Goal: Contribute content: Contribute content

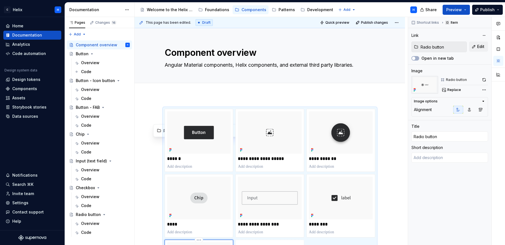
scroll to position [100, 0]
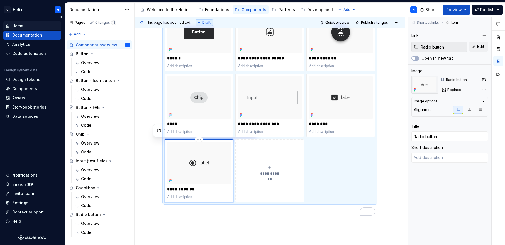
click at [18, 24] on div "Home" at bounding box center [17, 26] width 11 height 6
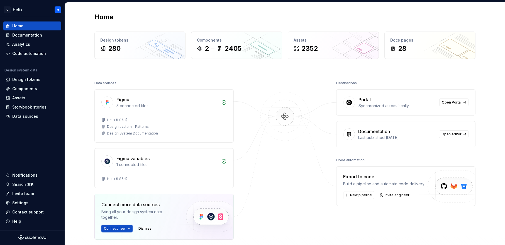
click at [391, 101] on div "Portal" at bounding box center [398, 99] width 78 height 7
click at [20, 35] on div "Documentation" at bounding box center [27, 35] width 30 height 6
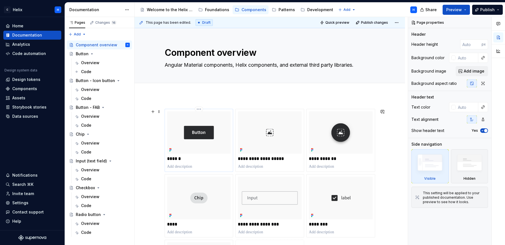
click at [219, 142] on img at bounding box center [199, 132] width 64 height 42
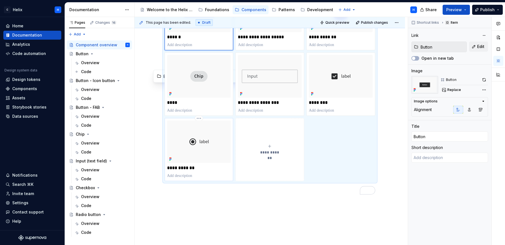
scroll to position [151, 0]
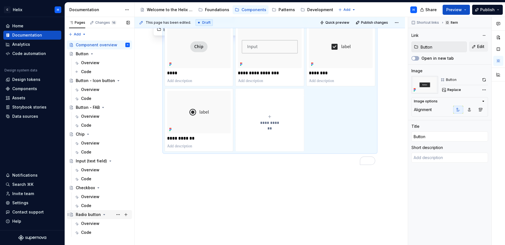
click at [87, 216] on div "Radio button" at bounding box center [88, 215] width 25 height 6
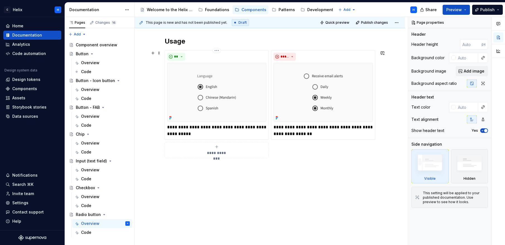
scroll to position [220, 0]
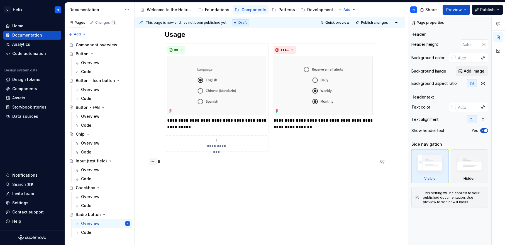
click at [153, 162] on button "button" at bounding box center [153, 162] width 8 height 8
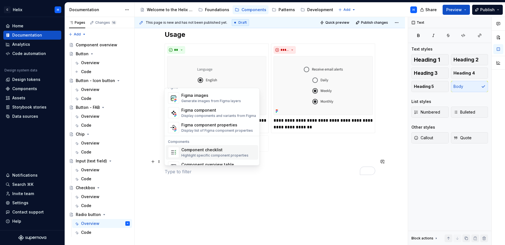
scroll to position [529, 0]
click at [205, 112] on div "Figma component" at bounding box center [218, 111] width 75 height 6
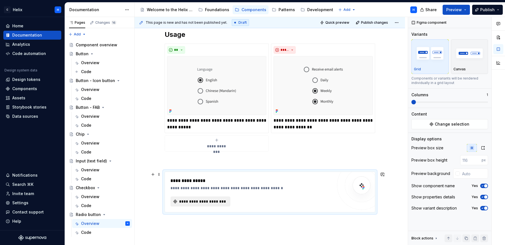
click at [224, 203] on span "**********" at bounding box center [203, 202] width 49 height 6
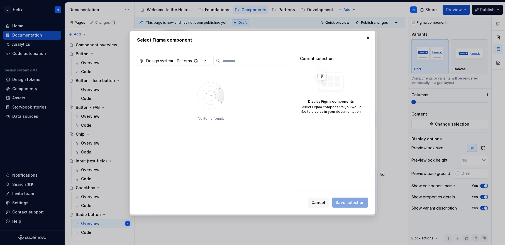
click at [203, 60] on icon "button" at bounding box center [205, 61] width 6 height 6
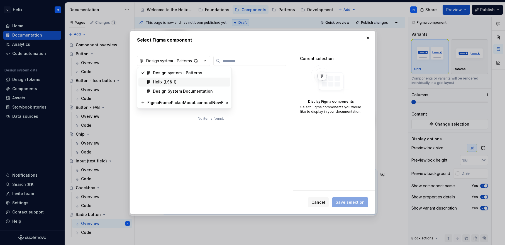
click at [157, 81] on div "Helix (LS&H)" at bounding box center [165, 82] width 24 height 6
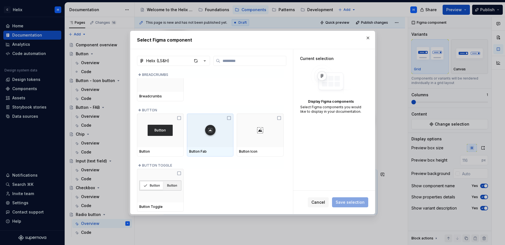
scroll to position [80, 0]
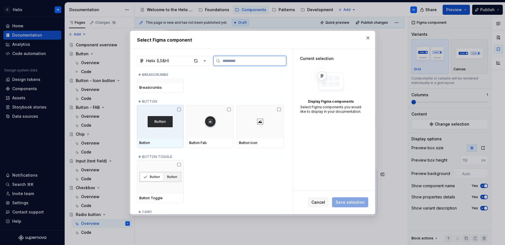
click at [178, 108] on icon at bounding box center [179, 109] width 4 height 4
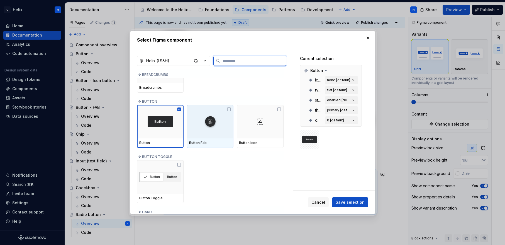
click at [229, 108] on icon at bounding box center [229, 109] width 4 height 4
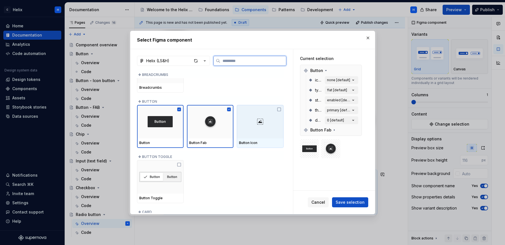
click at [278, 109] on icon at bounding box center [279, 109] width 4 height 4
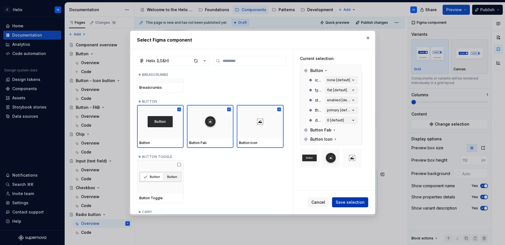
click at [347, 204] on span "Save selection" at bounding box center [350, 202] width 29 height 6
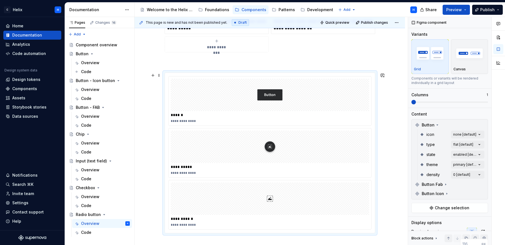
scroll to position [326, 0]
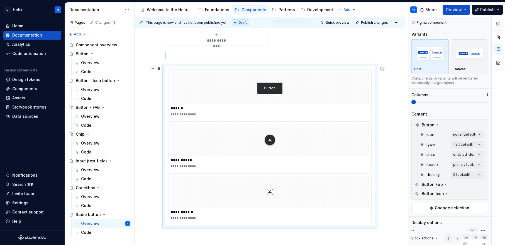
click at [210, 115] on div "**********" at bounding box center [270, 114] width 199 height 4
click at [192, 87] on div "To enrich screen reader interactions, please activate Accessibility in Grammarl…" at bounding box center [270, 88] width 199 height 32
click at [174, 112] on div "**********" at bounding box center [270, 114] width 199 height 4
click at [186, 167] on div "**********" at bounding box center [270, 166] width 199 height 4
click at [268, 138] on img "To enrich screen reader interactions, please activate Accessibility in Grammarl…" at bounding box center [270, 140] width 16 height 28
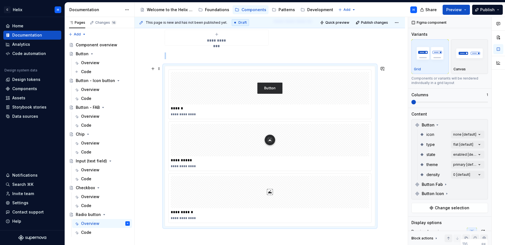
click at [273, 86] on img "To enrich screen reader interactions, please activate Accessibility in Grammarl…" at bounding box center [270, 88] width 25 height 28
click at [146, 81] on div "**********" at bounding box center [270, 39] width 271 height 536
click at [190, 93] on div "To enrich screen reader interactions, please activate Accessibility in Grammarl…" at bounding box center [270, 88] width 199 height 32
click at [181, 114] on div "**********" at bounding box center [270, 114] width 199 height 4
click at [467, 62] on img "button" at bounding box center [470, 53] width 32 height 20
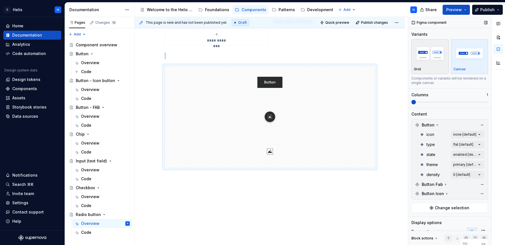
click at [439, 67] on div "Grid" at bounding box center [430, 69] width 32 height 4
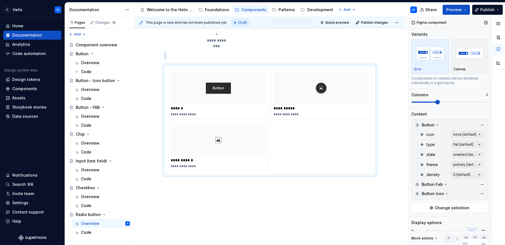
scroll to position [284, 0]
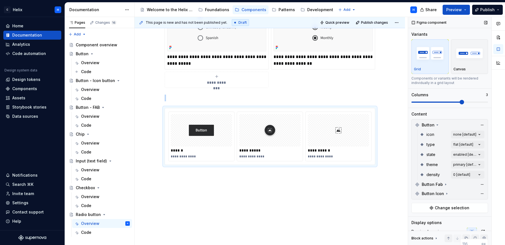
click at [460, 101] on span at bounding box center [462, 102] width 4 height 4
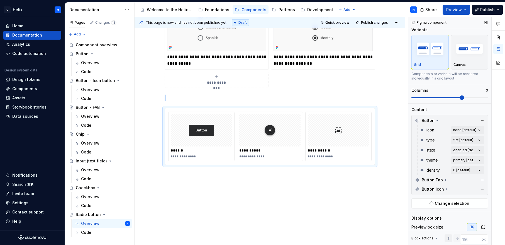
scroll to position [10, 0]
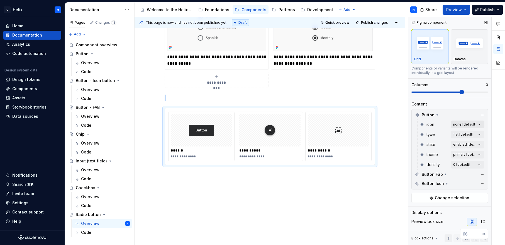
click at [478, 124] on div "Comments Open comments No comments yet Select ‘Comment’ from the block context …" at bounding box center [456, 131] width 97 height 228
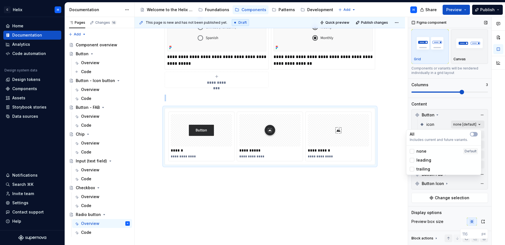
click at [478, 124] on div "Comments Open comments No comments yet Select ‘Comment’ from the block context …" at bounding box center [456, 131] width 97 height 228
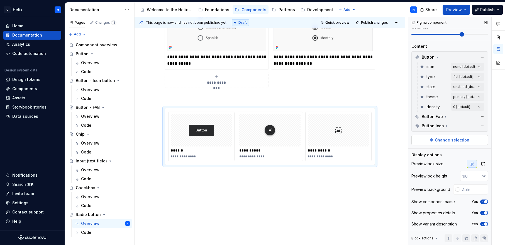
scroll to position [69, 0]
click at [464, 189] on input "text" at bounding box center [474, 189] width 28 height 10
click at [456, 189] on div at bounding box center [458, 189] width 4 height 4
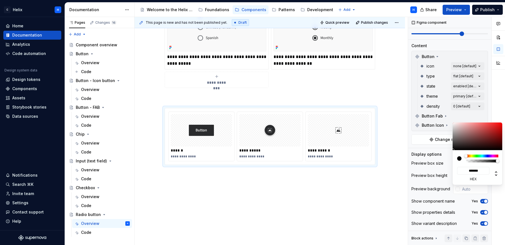
click at [482, 222] on div "Comments Open comments No comments yet Select ‘Comment’ from the block context …" at bounding box center [456, 131] width 97 height 228
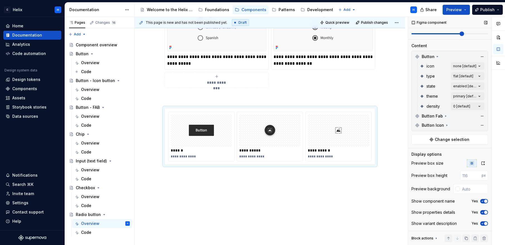
click at [485, 223] on span "button" at bounding box center [486, 223] width 3 height 3
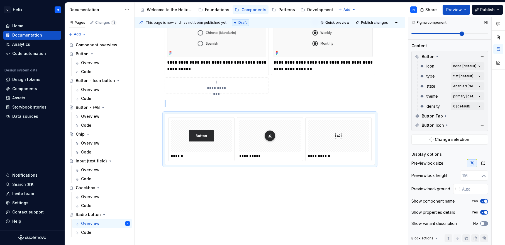
scroll to position [278, 0]
click at [374, 113] on div "**********" at bounding box center [270, 138] width 211 height 51
click at [435, 238] on icon at bounding box center [436, 238] width 4 height 4
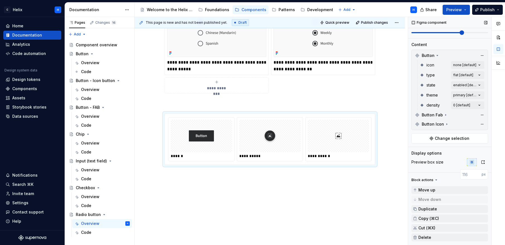
click at [298, 205] on div "**********" at bounding box center [270, 32] width 271 height 426
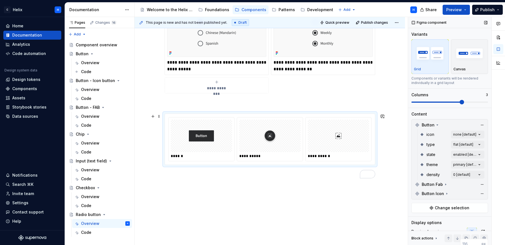
click at [366, 114] on div "**********" at bounding box center [270, 139] width 210 height 51
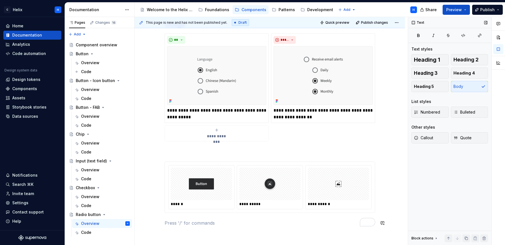
scroll to position [278, 0]
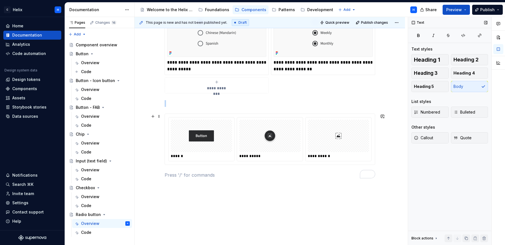
click at [195, 150] on div "To enrich screen reader interactions, please activate Accessibility in Grammarl…" at bounding box center [201, 136] width 61 height 32
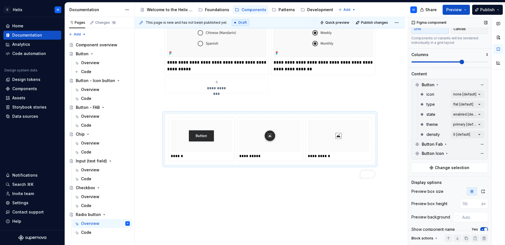
scroll to position [0, 0]
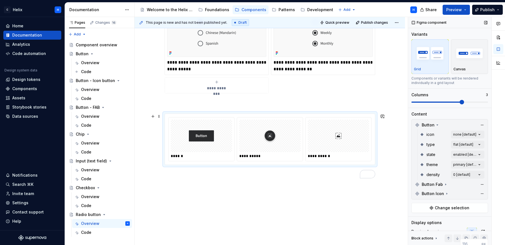
click at [167, 113] on div "**********" at bounding box center [270, 138] width 211 height 51
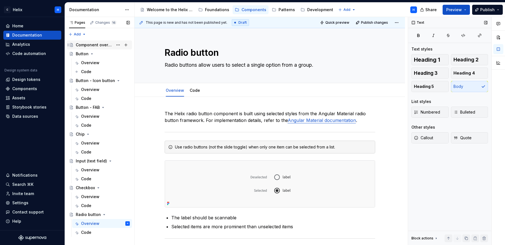
click at [90, 45] on div "Component overview" at bounding box center [94, 45] width 37 height 6
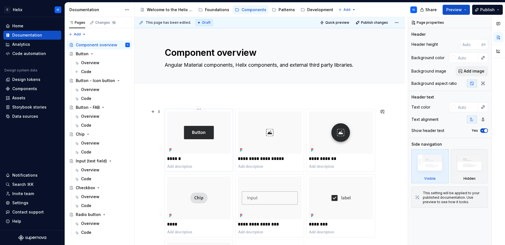
click at [227, 147] on img at bounding box center [199, 132] width 64 height 42
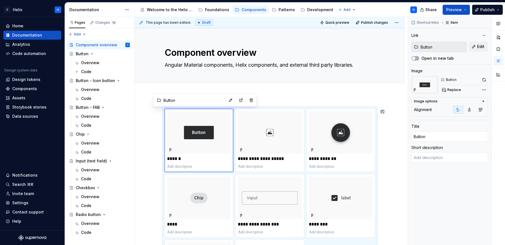
click at [290, 101] on div "**********" at bounding box center [270, 245] width 271 height 301
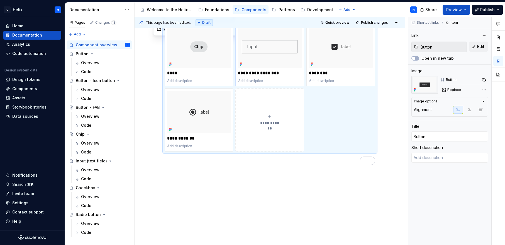
scroll to position [151, 0]
click at [343, 122] on div "**********" at bounding box center [270, 55] width 211 height 194
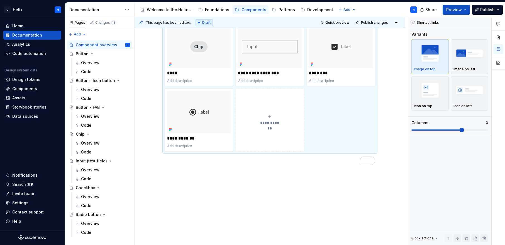
click at [269, 118] on icon "To enrich screen reader interactions, please activate Accessibility in Grammarl…" at bounding box center [270, 116] width 4 height 4
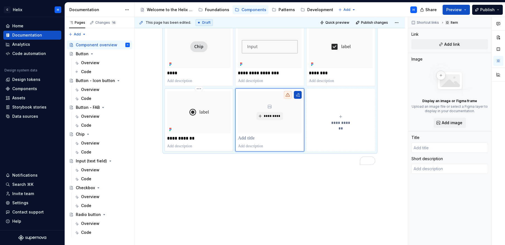
click at [185, 119] on img "To enrich screen reader interactions, please activate Accessibility in Grammarl…" at bounding box center [199, 112] width 64 height 42
click at [284, 127] on div "*********" at bounding box center [270, 112] width 64 height 42
click at [19, 26] on div "Home" at bounding box center [17, 26] width 11 height 6
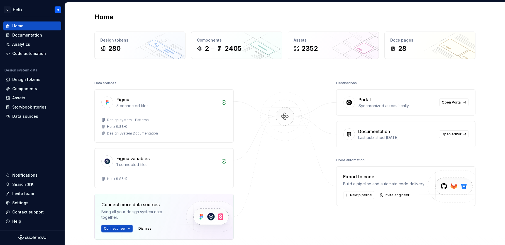
click at [421, 97] on div "Portal" at bounding box center [398, 99] width 78 height 7
click at [444, 100] on span "Open Portal" at bounding box center [452, 102] width 20 height 4
click at [38, 36] on div "Documentation" at bounding box center [27, 35] width 30 height 6
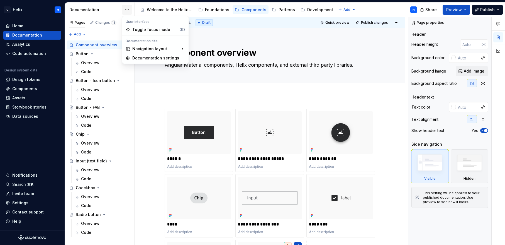
click at [127, 11] on html "C Helix H Home Documentation Analytics Code automation Design system data Desig…" at bounding box center [252, 122] width 505 height 245
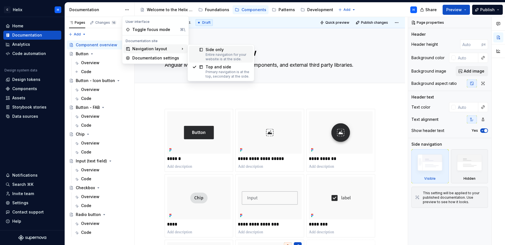
click at [215, 54] on div "Entire navigation for your website is at the side." at bounding box center [228, 56] width 44 height 9
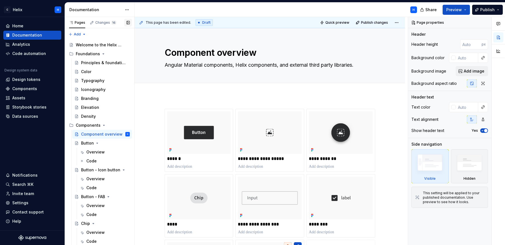
click at [127, 20] on button "button" at bounding box center [128, 23] width 8 height 8
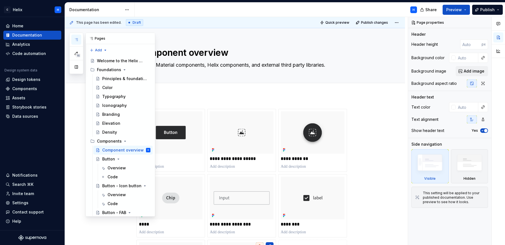
click at [76, 40] on icon "button" at bounding box center [76, 39] width 4 height 4
click at [76, 69] on button "button" at bounding box center [76, 67] width 10 height 10
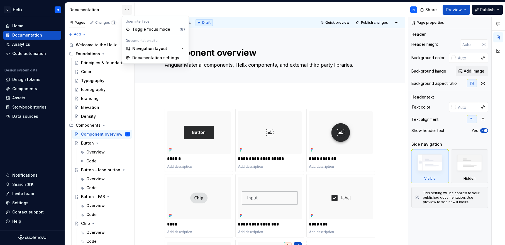
click at [126, 10] on html "C Helix H Home Documentation Analytics Code automation Design system data Desig…" at bounding box center [252, 122] width 505 height 245
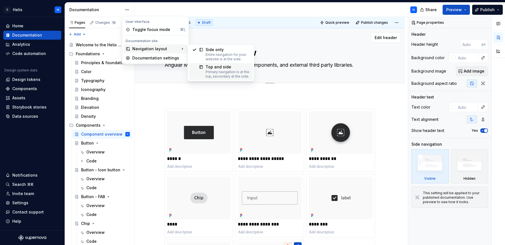
click at [211, 73] on div "Primary navigation is at the top, secondary at the side." at bounding box center [228, 74] width 44 height 9
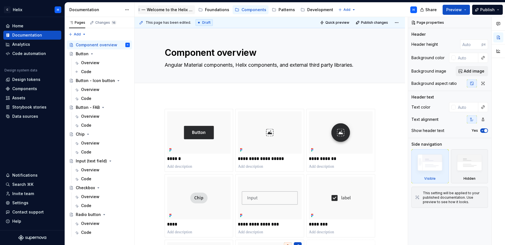
click at [172, 9] on div "Welcome to the Helix Design System" at bounding box center [170, 10] width 46 height 6
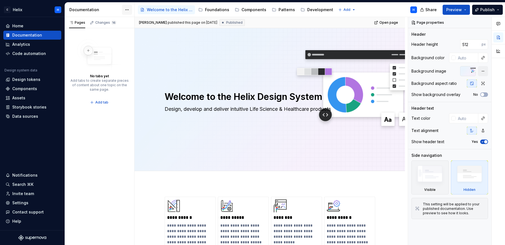
click at [127, 9] on html "C Helix H Home Documentation Analytics Code automation Design system data Desig…" at bounding box center [252, 122] width 505 height 245
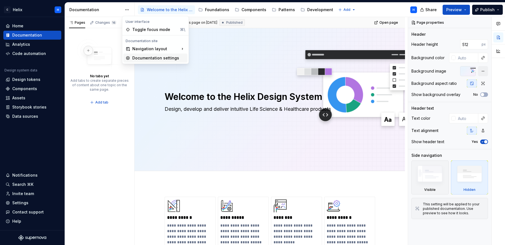
click at [143, 60] on div "Documentation settings" at bounding box center [158, 58] width 53 height 6
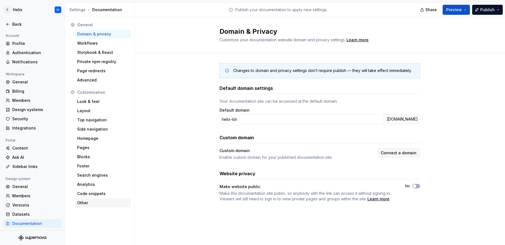
click at [99, 203] on div "Other" at bounding box center [103, 203] width 52 height 6
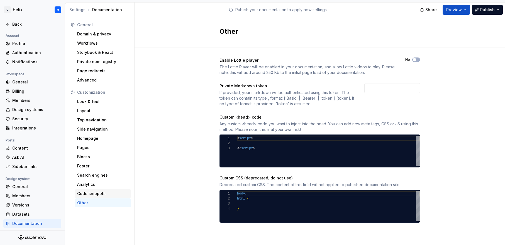
click at [99, 192] on div "Code snippets" at bounding box center [103, 194] width 52 height 6
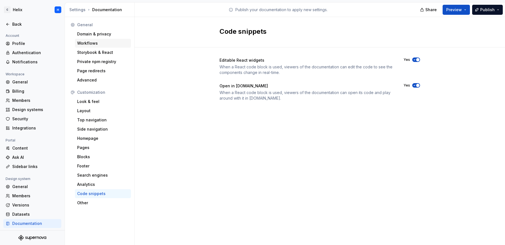
click at [93, 45] on div "Workflows" at bounding box center [103, 43] width 52 height 6
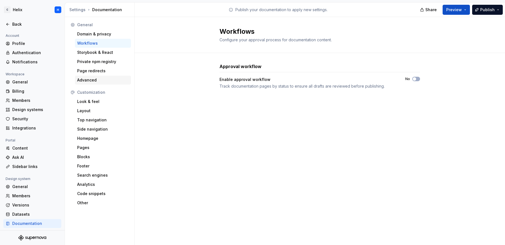
click at [94, 76] on div "Advanced" at bounding box center [103, 80] width 56 height 9
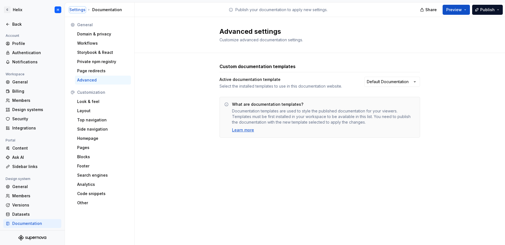
click at [79, 12] on div "Settings" at bounding box center [77, 10] width 16 height 6
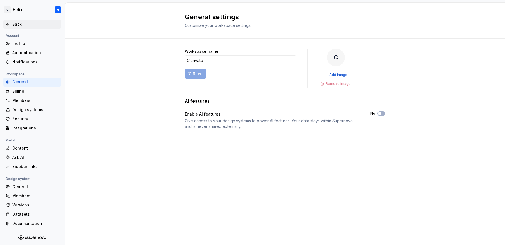
click at [25, 24] on div "Back" at bounding box center [35, 24] width 47 height 6
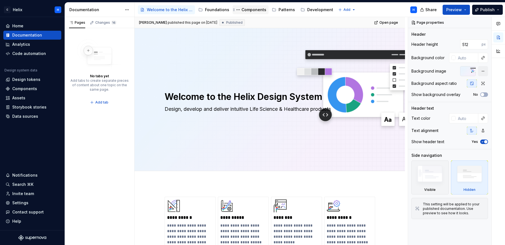
click at [244, 11] on div "Components" at bounding box center [254, 10] width 25 height 6
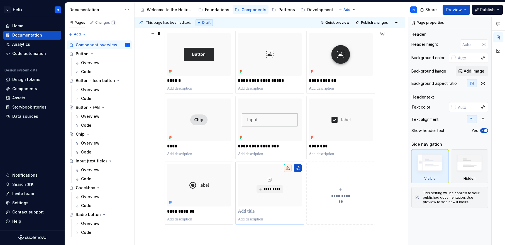
scroll to position [103, 0]
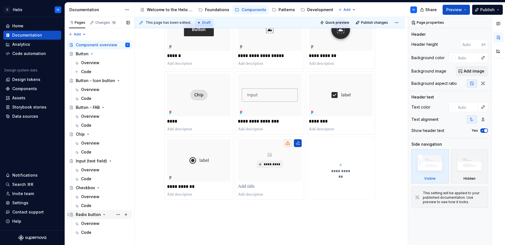
click at [87, 214] on div "Radio button" at bounding box center [88, 215] width 25 height 6
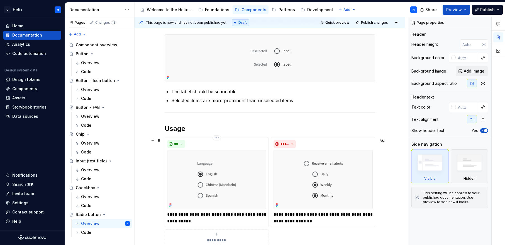
scroll to position [165, 0]
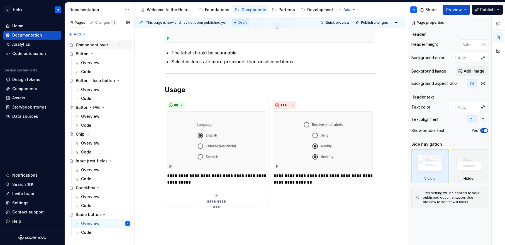
click at [94, 45] on div "Component overview" at bounding box center [94, 45] width 37 height 6
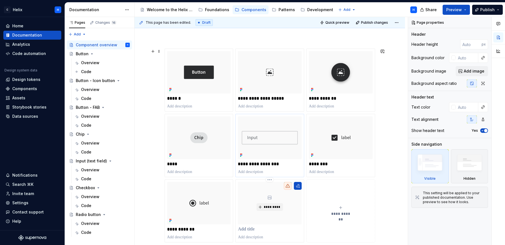
scroll to position [32, 0]
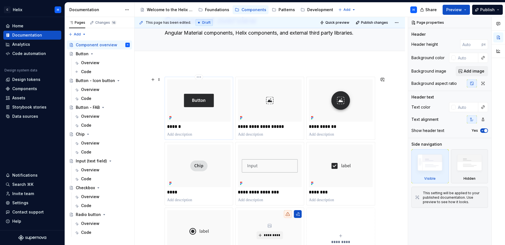
click at [219, 117] on img at bounding box center [199, 100] width 64 height 42
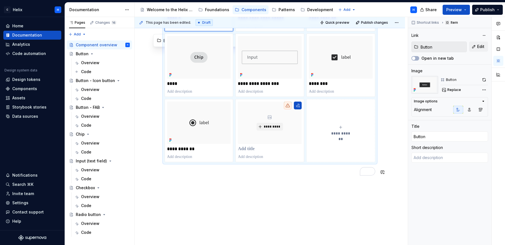
scroll to position [141, 0]
type textarea "*"
type input "Radio button"
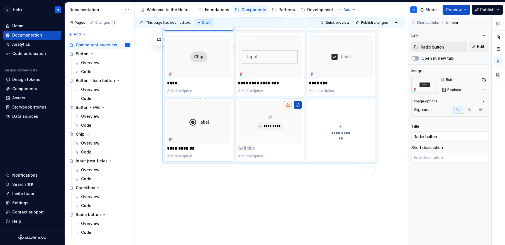
click at [181, 137] on img "To enrich screen reader interactions, please activate Accessibility in Grammarl…" at bounding box center [199, 122] width 64 height 42
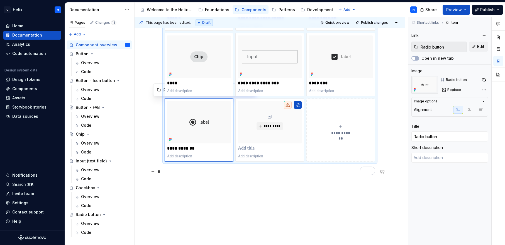
click at [172, 171] on p "To enrich screen reader interactions, please activate Accessibility in Grammarl…" at bounding box center [270, 171] width 211 height 7
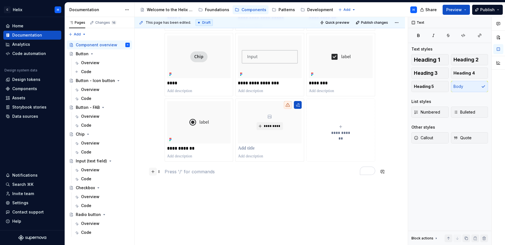
click at [153, 171] on button "button" at bounding box center [153, 172] width 8 height 8
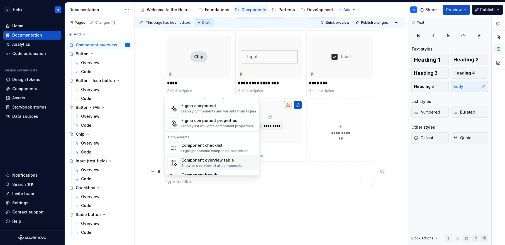
scroll to position [539, 0]
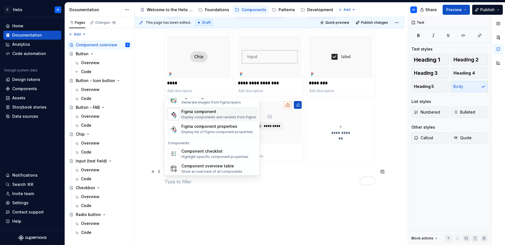
click at [205, 114] on div "Figma component Display components and variants from Figma" at bounding box center [218, 114] width 75 height 11
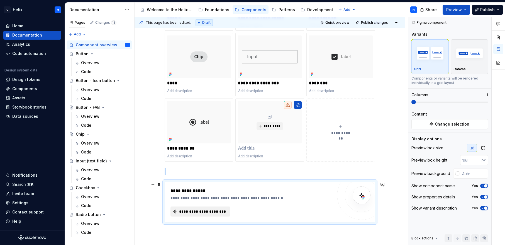
click at [196, 213] on span "**********" at bounding box center [203, 212] width 49 height 6
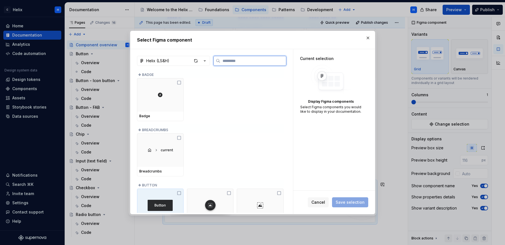
click at [161, 203] on img at bounding box center [160, 205] width 25 height 11
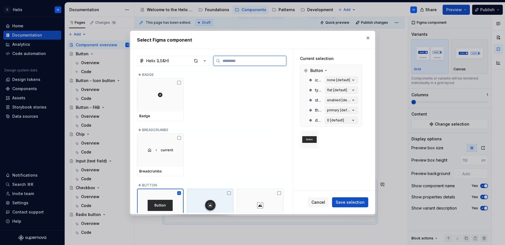
drag, startPoint x: 197, startPoint y: 199, endPoint x: 239, endPoint y: 197, distance: 42.4
click at [199, 198] on div at bounding box center [210, 204] width 47 height 33
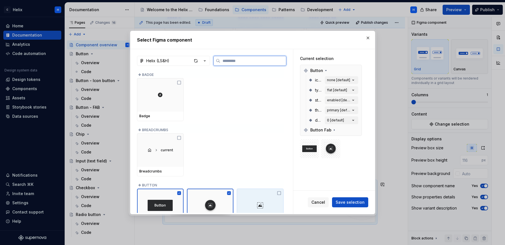
click at [256, 197] on div at bounding box center [260, 204] width 47 height 33
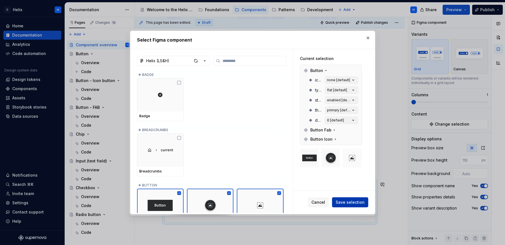
click at [347, 204] on span "Save selection" at bounding box center [350, 202] width 29 height 6
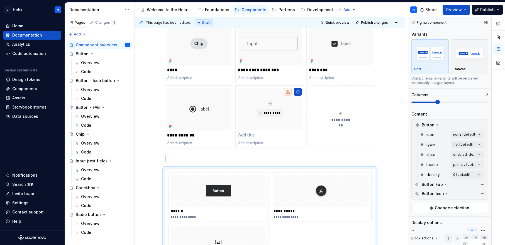
scroll to position [186, 0]
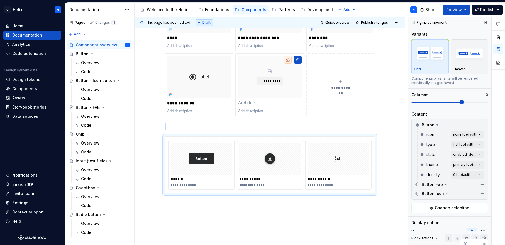
click at [460, 100] on span at bounding box center [462, 102] width 4 height 4
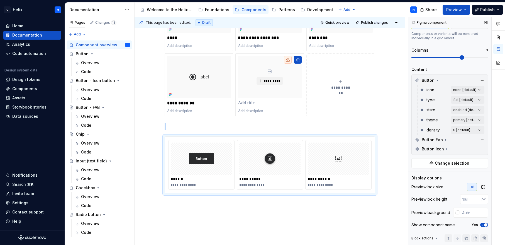
scroll to position [69, 0]
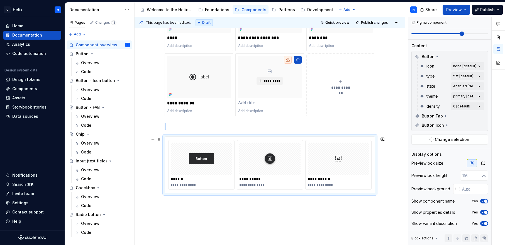
click at [209, 175] on div "**********" at bounding box center [202, 164] width 66 height 49
click at [228, 214] on div "**********" at bounding box center [270, 91] width 271 height 364
click at [216, 158] on div "To enrich screen reader interactions, please activate Accessibility in Grammarl…" at bounding box center [201, 158] width 61 height 32
click at [196, 97] on img "To enrich screen reader interactions, please activate Accessibility in Grammarl…" at bounding box center [199, 77] width 64 height 42
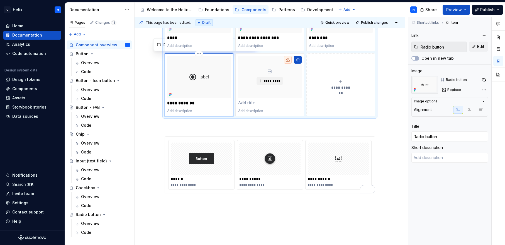
scroll to position [0, 0]
click at [284, 98] on div "*********" at bounding box center [270, 77] width 64 height 42
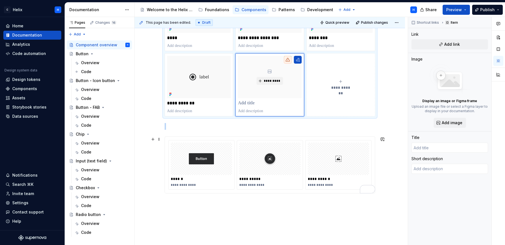
click at [211, 156] on img "To enrich screen reader interactions, please activate Accessibility in Grammarl…" at bounding box center [201, 159] width 25 height 28
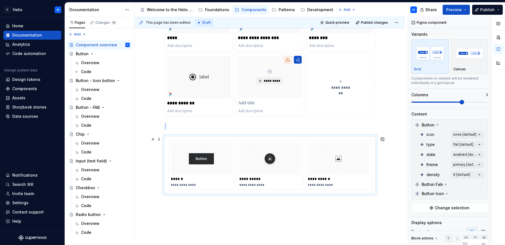
click at [272, 175] on div "**********" at bounding box center [270, 164] width 66 height 49
click at [341, 171] on img "To enrich screen reader interactions, please activate Accessibility in Grammarl…" at bounding box center [338, 159] width 11 height 28
click at [219, 162] on div "To enrich screen reader interactions, please activate Accessibility in Grammarl…" at bounding box center [201, 158] width 61 height 32
click at [292, 205] on div "**********" at bounding box center [272, 131] width 274 height 228
click at [194, 159] on img "To enrich screen reader interactions, please activate Accessibility in Grammarl…" at bounding box center [201, 159] width 25 height 28
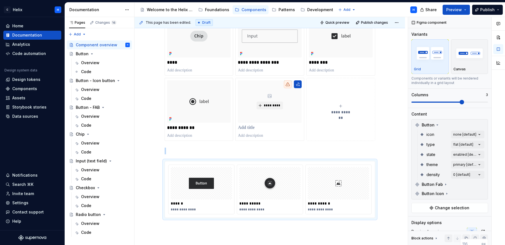
click at [345, 105] on div "**********" at bounding box center [341, 109] width 64 height 11
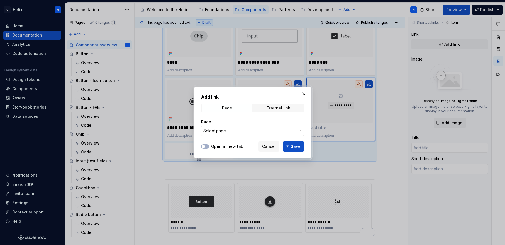
click at [241, 130] on span "Select page" at bounding box center [250, 131] width 92 height 6
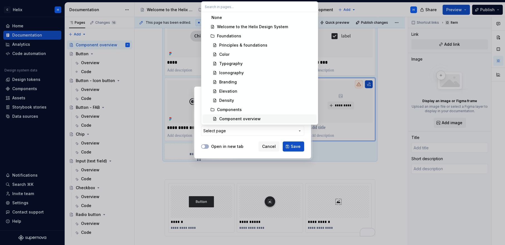
click at [251, 141] on div "Add link Page External link Page Select page Open in new tab Cancel Save" at bounding box center [252, 122] width 505 height 245
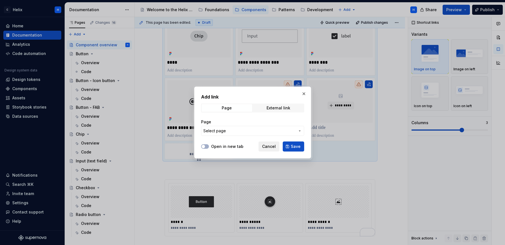
click at [263, 146] on button "Cancel" at bounding box center [269, 146] width 21 height 10
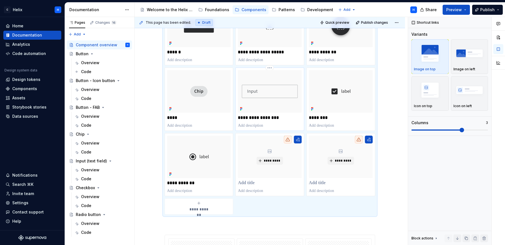
scroll to position [125, 0]
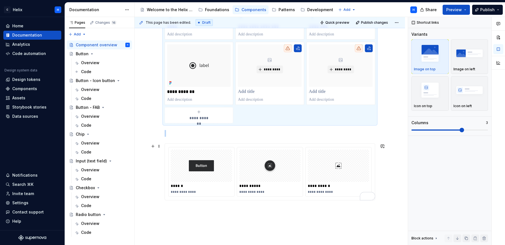
click at [225, 170] on div "To enrich screen reader interactions, please activate Accessibility in Grammarl…" at bounding box center [201, 165] width 61 height 32
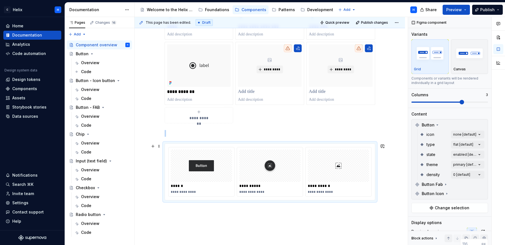
click at [268, 164] on img "To enrich screen reader interactions, please activate Accessibility in Grammarl…" at bounding box center [270, 166] width 16 height 28
click at [331, 163] on div "To enrich screen reader interactions, please activate Accessibility in Grammarl…" at bounding box center [338, 165] width 61 height 32
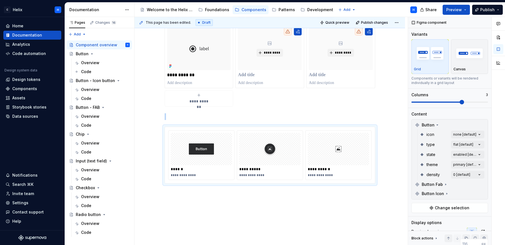
click at [195, 100] on span "**********" at bounding box center [199, 101] width 25 height 6
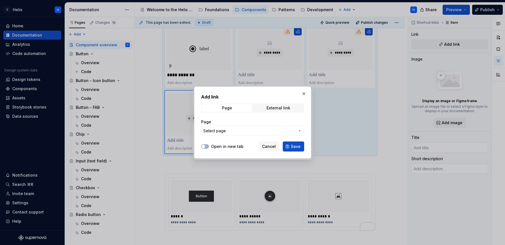
click at [303, 93] on button "button" at bounding box center [304, 94] width 8 height 8
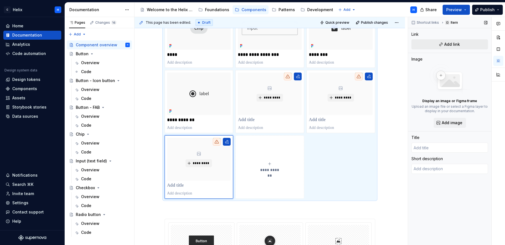
click at [453, 45] on span "Add link" at bounding box center [453, 45] width 16 height 6
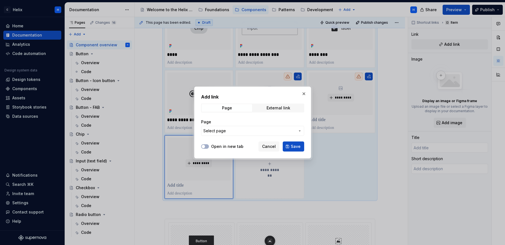
click at [260, 134] on button "Select page" at bounding box center [252, 131] width 103 height 10
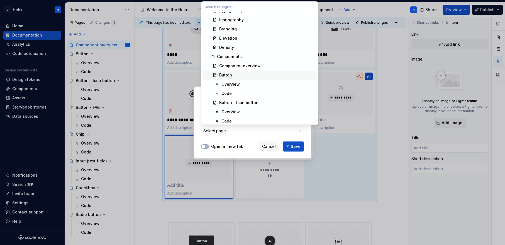
click at [233, 76] on div "Button" at bounding box center [266, 75] width 95 height 6
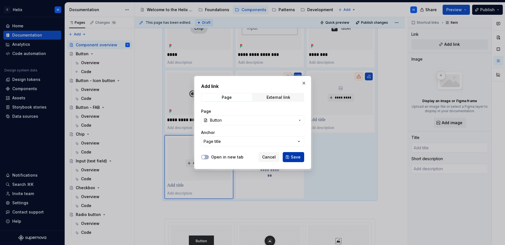
click at [296, 159] on span "Save" at bounding box center [296, 157] width 10 height 6
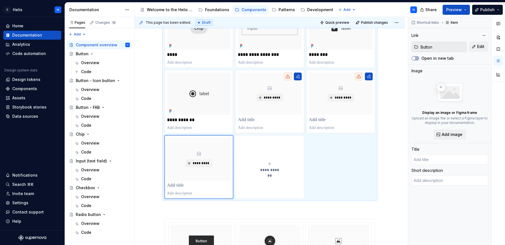
type textarea "*"
type input "Button"
type textarea "Buttons prompt users to take action. They’re designed to stand out and guide us…"
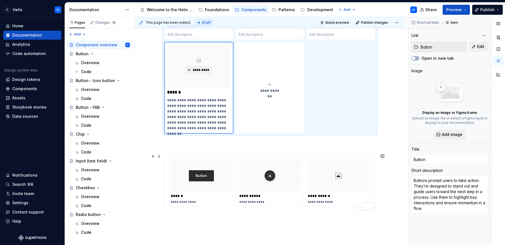
click at [221, 175] on div "To enrich screen reader interactions, please activate Accessibility in Grammarl…" at bounding box center [201, 175] width 61 height 32
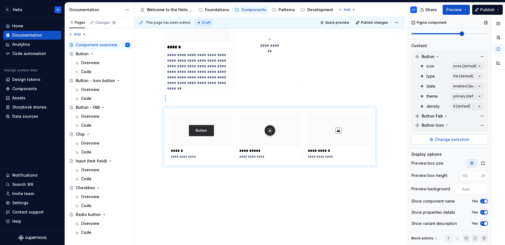
click at [444, 137] on span "Change selection" at bounding box center [452, 140] width 35 height 6
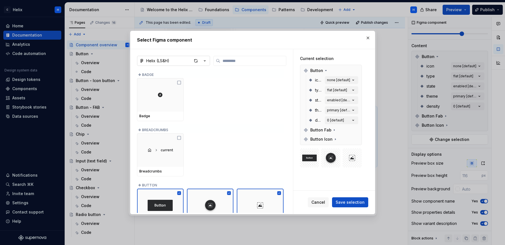
click at [208, 59] on button "Helix (LS&H)" at bounding box center [173, 61] width 73 height 10
click at [206, 59] on div "Select Figma component Helix (LS&H) ❖ BADGE Badge ❖ BREADCRUMBS Breadcrumbs ❖ B…" at bounding box center [252, 122] width 505 height 245
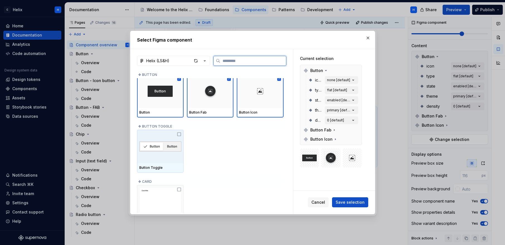
click at [170, 131] on div at bounding box center [160, 146] width 47 height 33
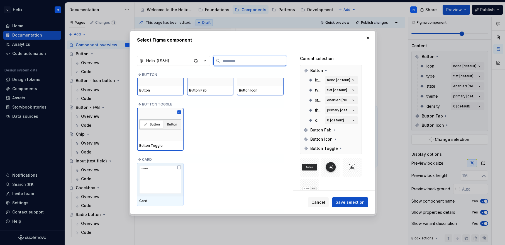
click at [164, 174] on img at bounding box center [160, 179] width 42 height 29
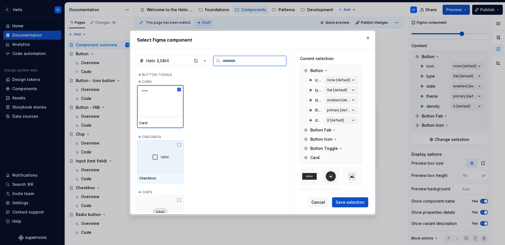
click at [167, 160] on div at bounding box center [160, 156] width 47 height 33
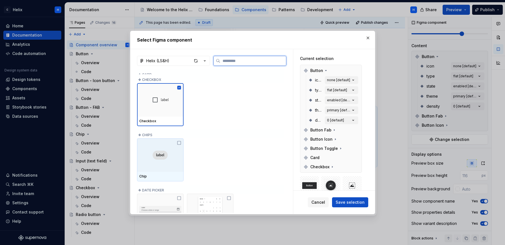
click at [171, 162] on div at bounding box center [160, 154] width 47 height 33
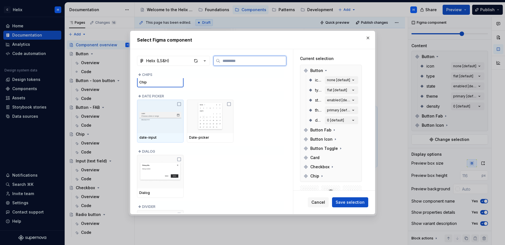
click at [171, 122] on img at bounding box center [160, 116] width 42 height 13
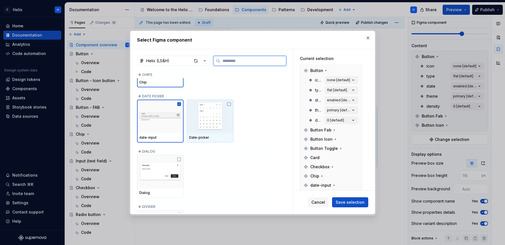
click at [230, 120] on img at bounding box center [210, 116] width 42 height 29
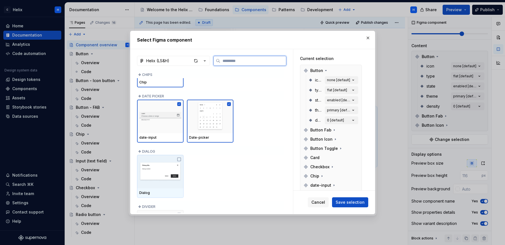
click at [164, 169] on img at bounding box center [160, 171] width 42 height 29
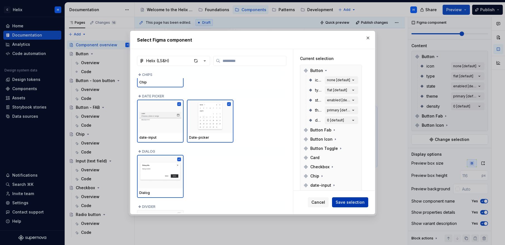
click at [350, 201] on span "Save selection" at bounding box center [350, 202] width 29 height 6
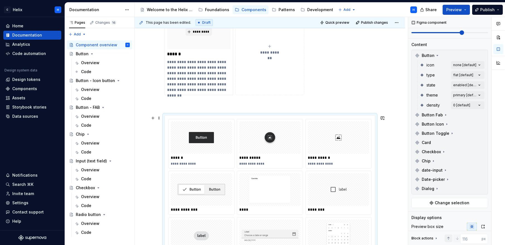
click at [152, 144] on div "**********" at bounding box center [270, 96] width 271 height 602
click at [228, 151] on div "To enrich screen reader interactions, please activate Accessibility in Grammarl…" at bounding box center [201, 137] width 61 height 32
click at [398, 133] on div "**********" at bounding box center [270, 96] width 271 height 602
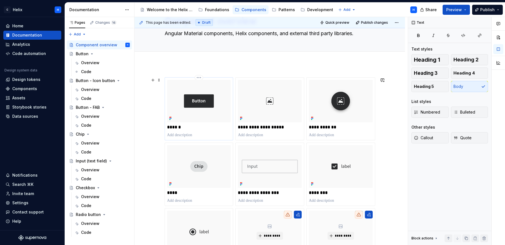
click at [202, 115] on img "To enrich screen reader interactions, please activate Accessibility in Grammarl…" at bounding box center [199, 101] width 64 height 42
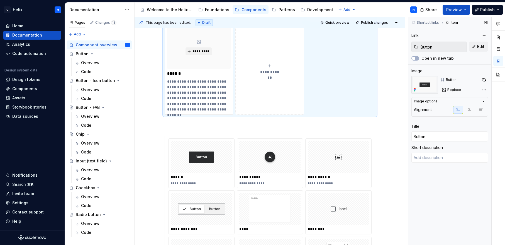
scroll to position [466, 0]
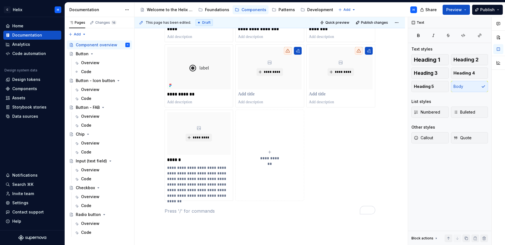
scroll to position [193, 0]
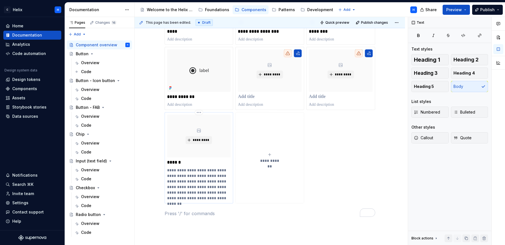
click at [209, 149] on div "*********" at bounding box center [199, 136] width 64 height 42
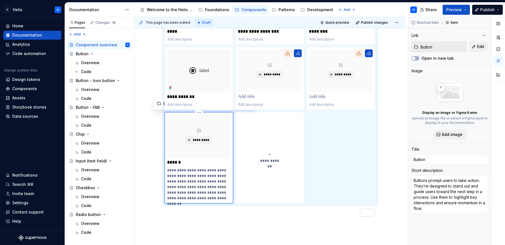
scroll to position [170, 0]
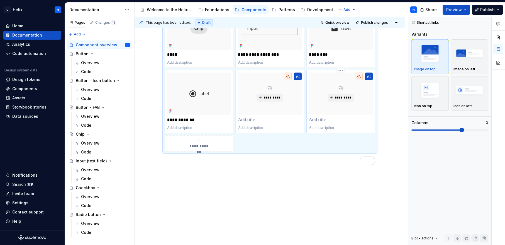
click at [331, 115] on div "*********" at bounding box center [341, 101] width 64 height 58
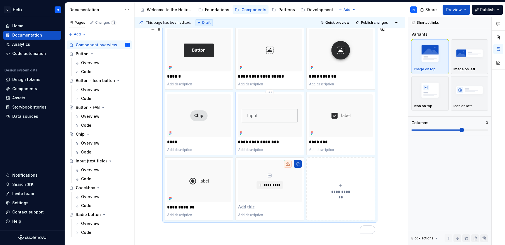
scroll to position [82, 0]
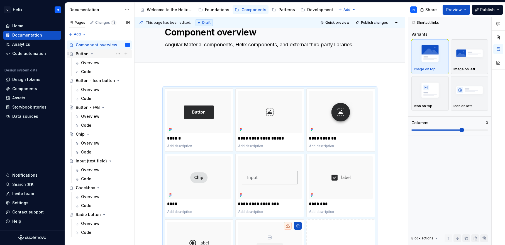
click at [84, 55] on div "Button" at bounding box center [82, 54] width 13 height 6
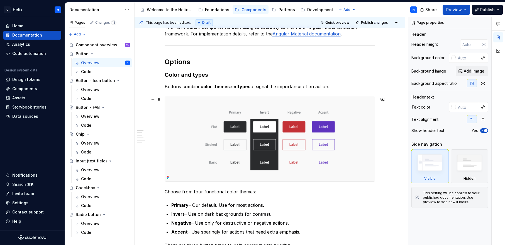
type textarea "*"
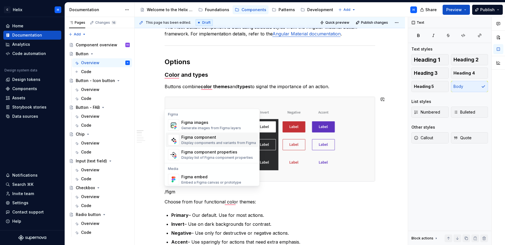
click at [195, 137] on div "Figma component" at bounding box center [218, 137] width 75 height 6
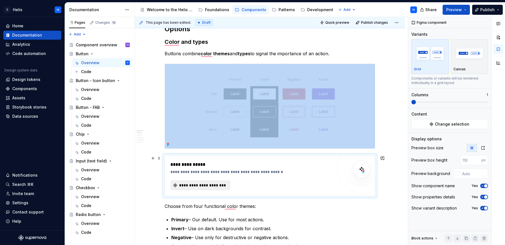
click at [221, 182] on span "**********" at bounding box center [203, 185] width 49 height 6
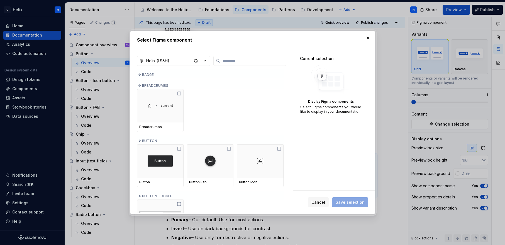
scroll to position [45, 0]
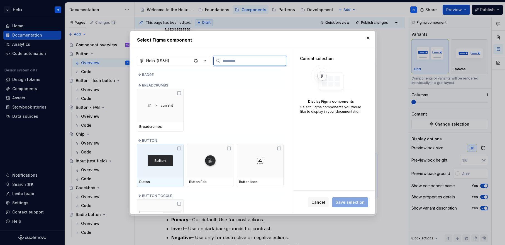
click at [180, 149] on icon at bounding box center [179, 148] width 4 height 4
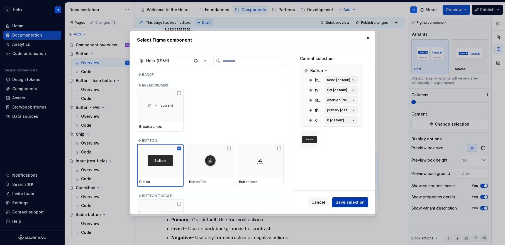
click at [350, 203] on span "Save selection" at bounding box center [350, 202] width 29 height 6
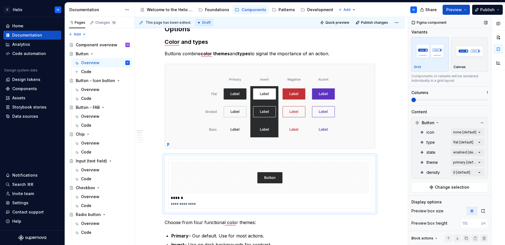
scroll to position [0, 0]
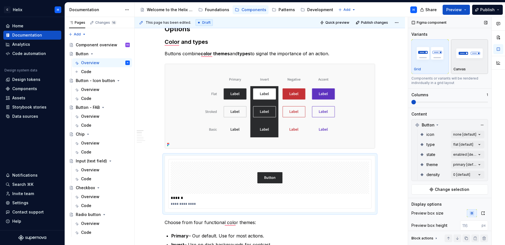
click at [463, 64] on div "button" at bounding box center [470, 53] width 32 height 23
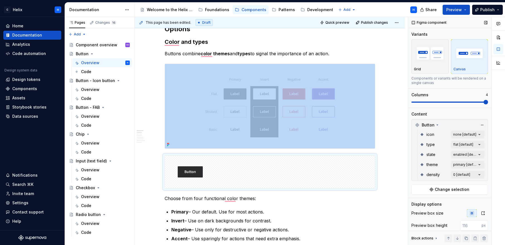
click at [484, 100] on span at bounding box center [486, 102] width 4 height 4
click at [454, 192] on button "Change selection" at bounding box center [450, 189] width 77 height 10
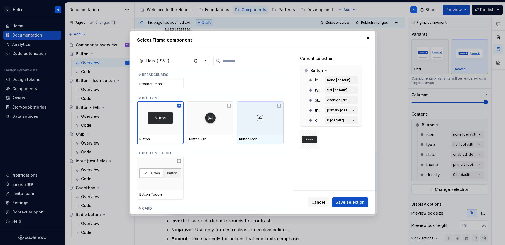
scroll to position [85, 0]
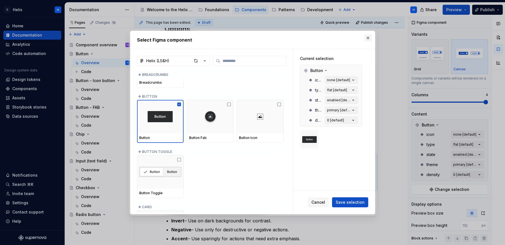
click at [370, 37] on button "button" at bounding box center [368, 38] width 8 height 8
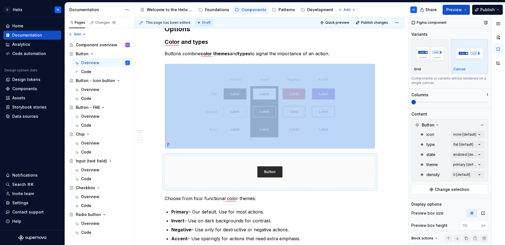
click at [412, 104] on span at bounding box center [414, 102] width 4 height 4
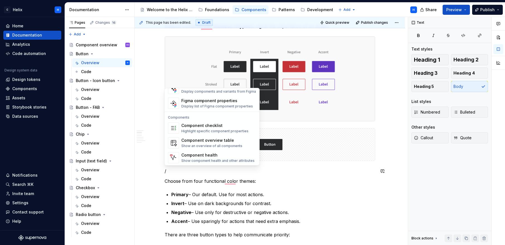
scroll to position [555, 0]
click at [214, 144] on div "Show an overview of all components" at bounding box center [211, 145] width 61 height 4
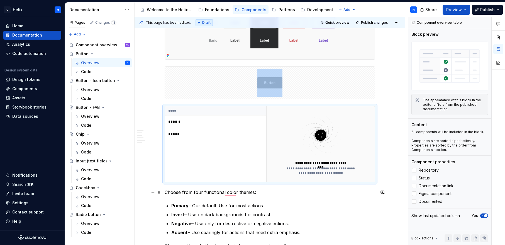
scroll to position [216, 0]
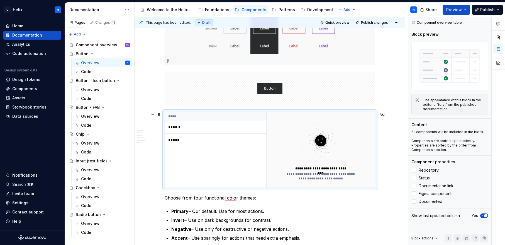
click at [241, 135] on td "*****" at bounding box center [215, 140] width 101 height 13
click at [415, 194] on div at bounding box center [414, 193] width 4 height 4
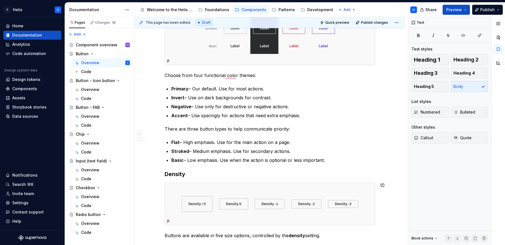
type textarea "*"
